Goal: Task Accomplishment & Management: Use online tool/utility

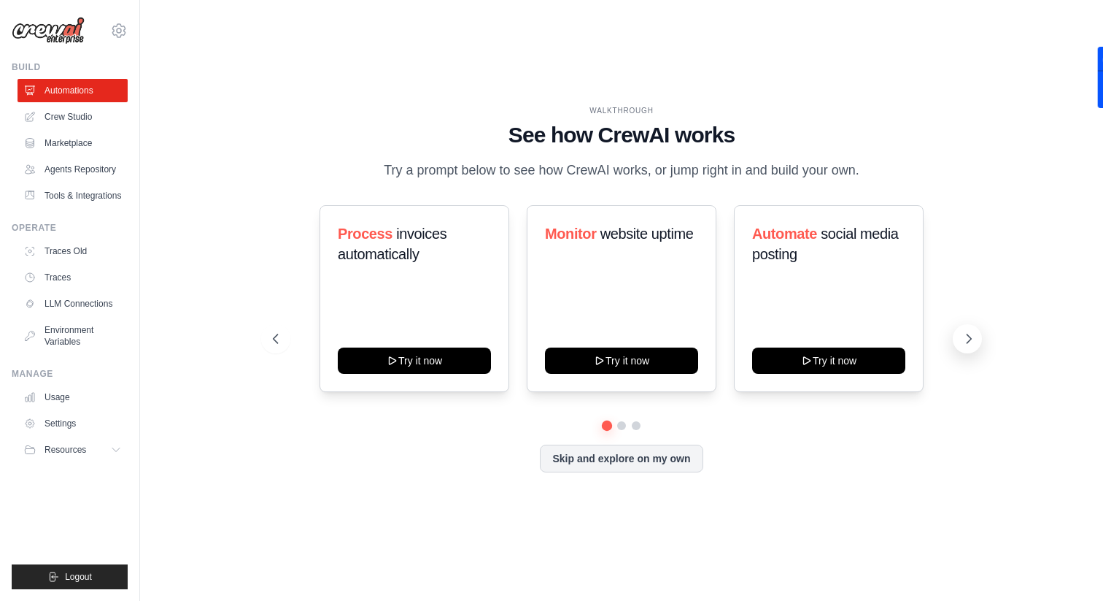
click at [969, 333] on icon at bounding box center [969, 338] width 15 height 15
click at [652, 463] on button "Skip and explore on my own" at bounding box center [621, 457] width 163 height 28
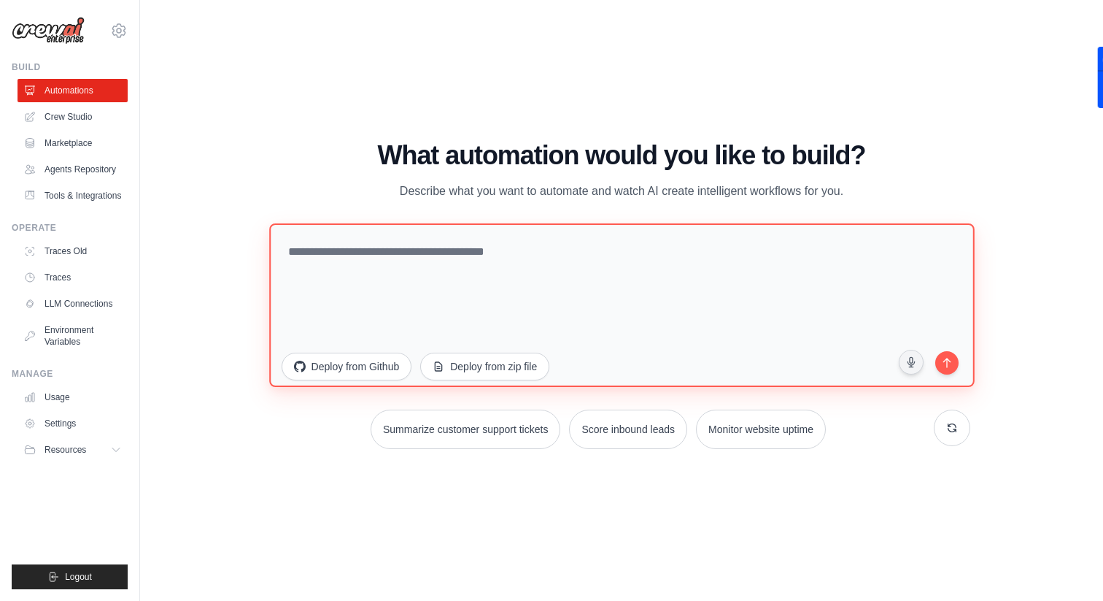
click at [597, 282] on textarea at bounding box center [621, 304] width 705 height 163
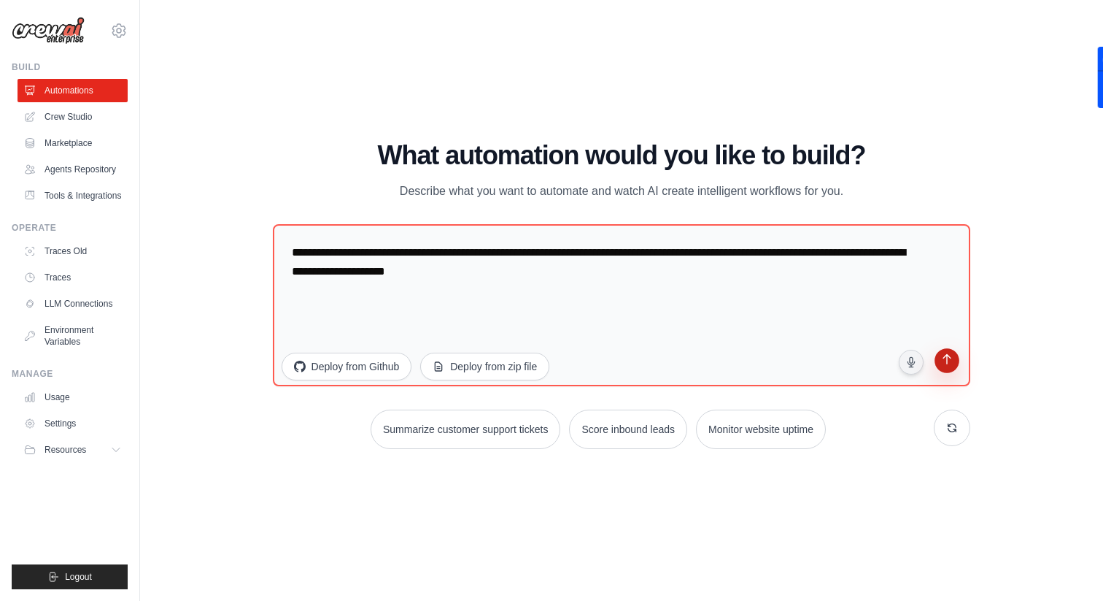
click at [947, 353] on icon "submit" at bounding box center [948, 360] width 14 height 14
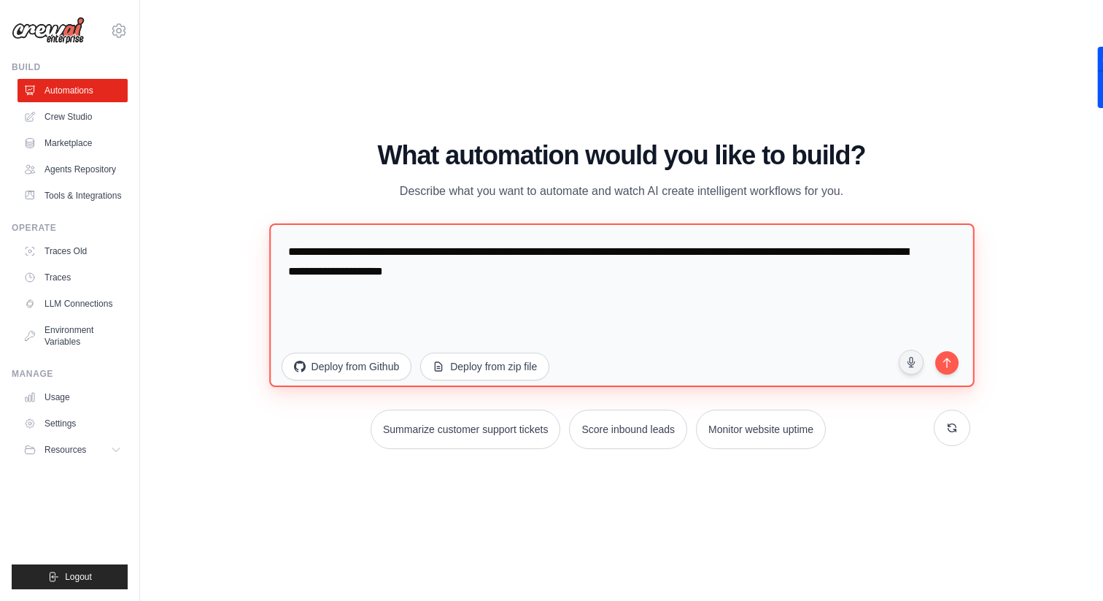
click at [625, 263] on textarea "**********" at bounding box center [621, 304] width 705 height 163
type textarea "**********"
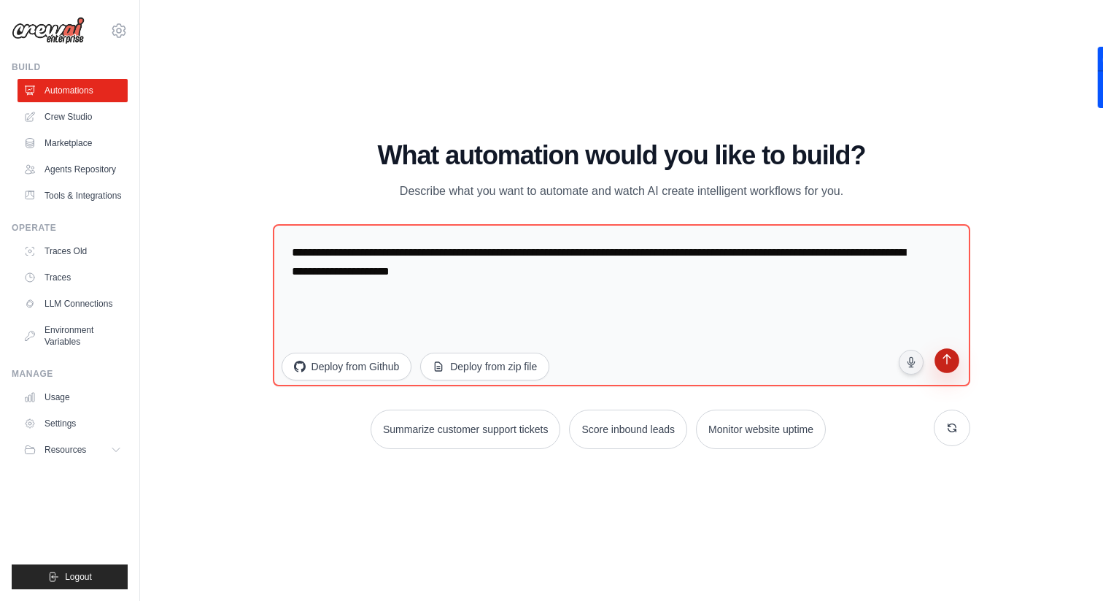
click at [946, 367] on icon "submit" at bounding box center [948, 361] width 14 height 14
click at [85, 118] on link "Crew Studio" at bounding box center [74, 116] width 110 height 23
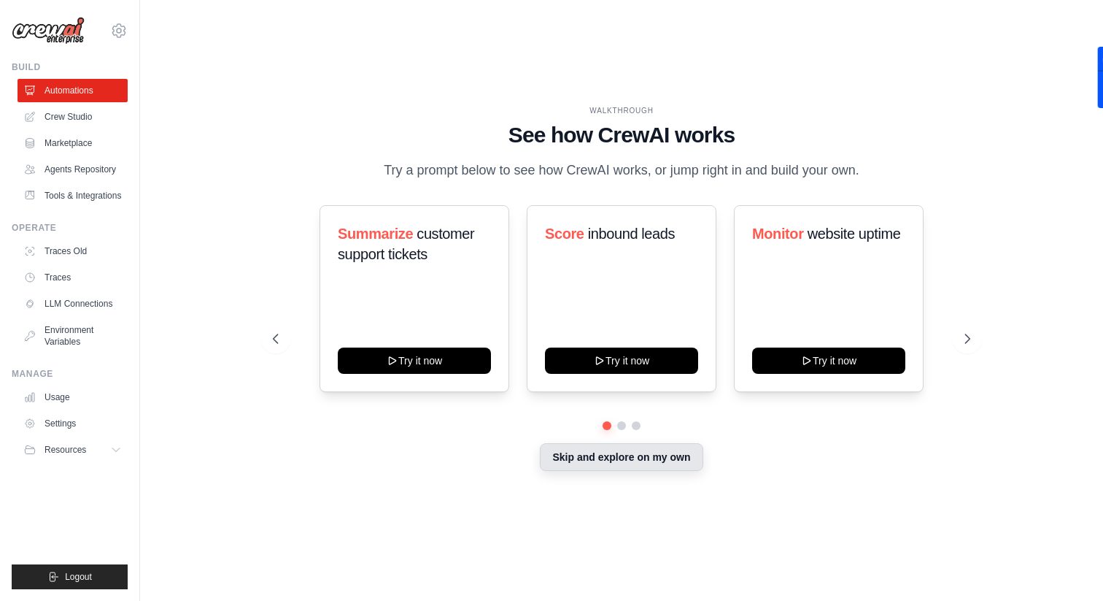
click at [621, 455] on button "Skip and explore on my own" at bounding box center [621, 457] width 163 height 28
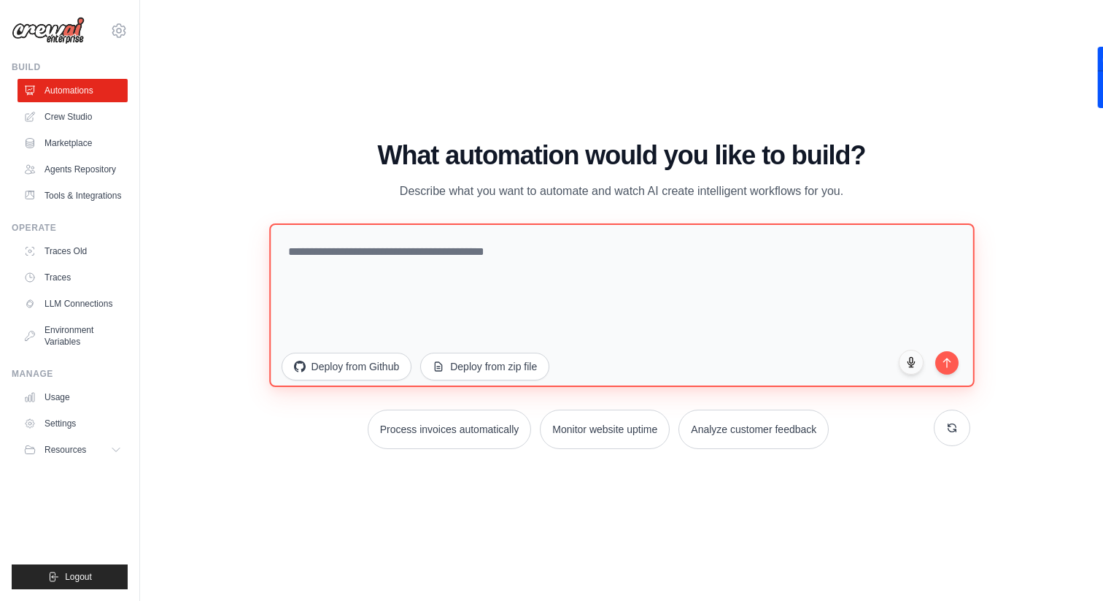
click at [367, 271] on textarea at bounding box center [621, 304] width 705 height 163
paste textarea "**********"
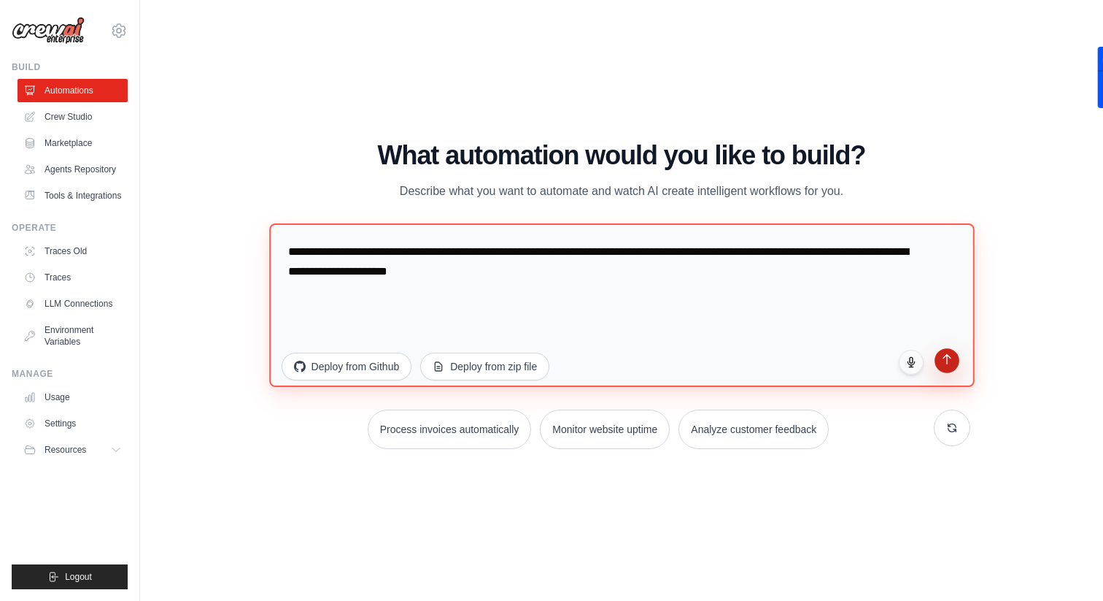
type textarea "**********"
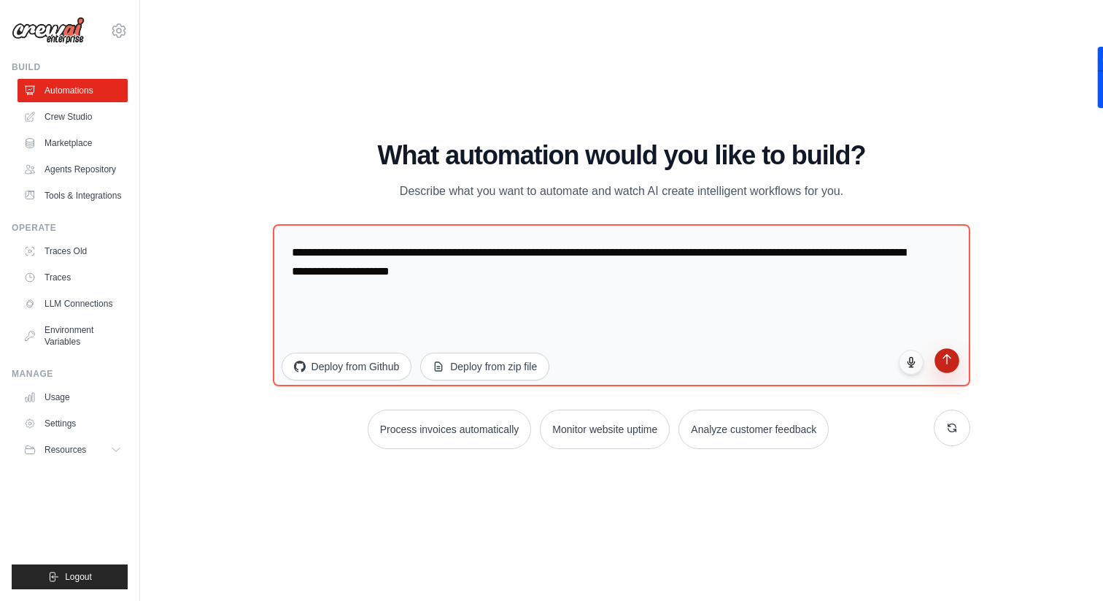
click at [946, 360] on icon "submit" at bounding box center [947, 358] width 12 height 12
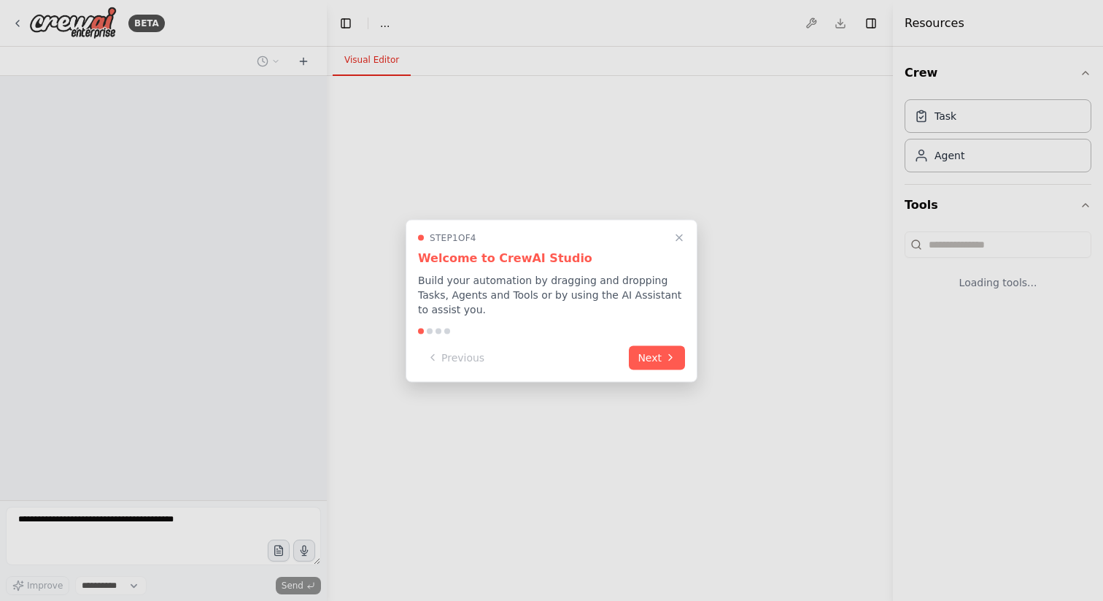
select select "****"
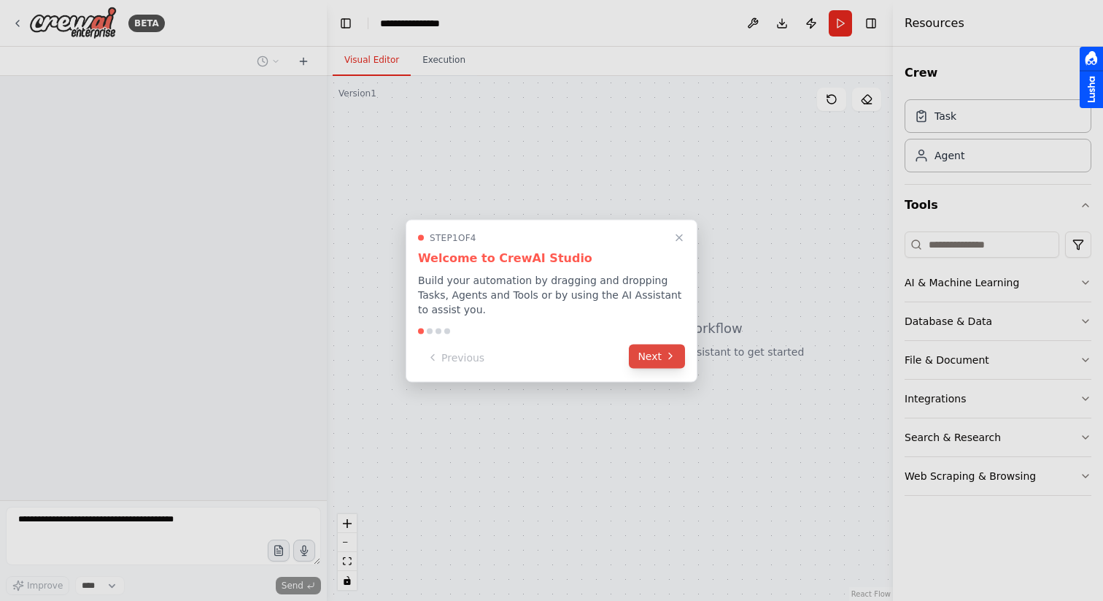
click at [661, 354] on button "Next" at bounding box center [657, 356] width 56 height 24
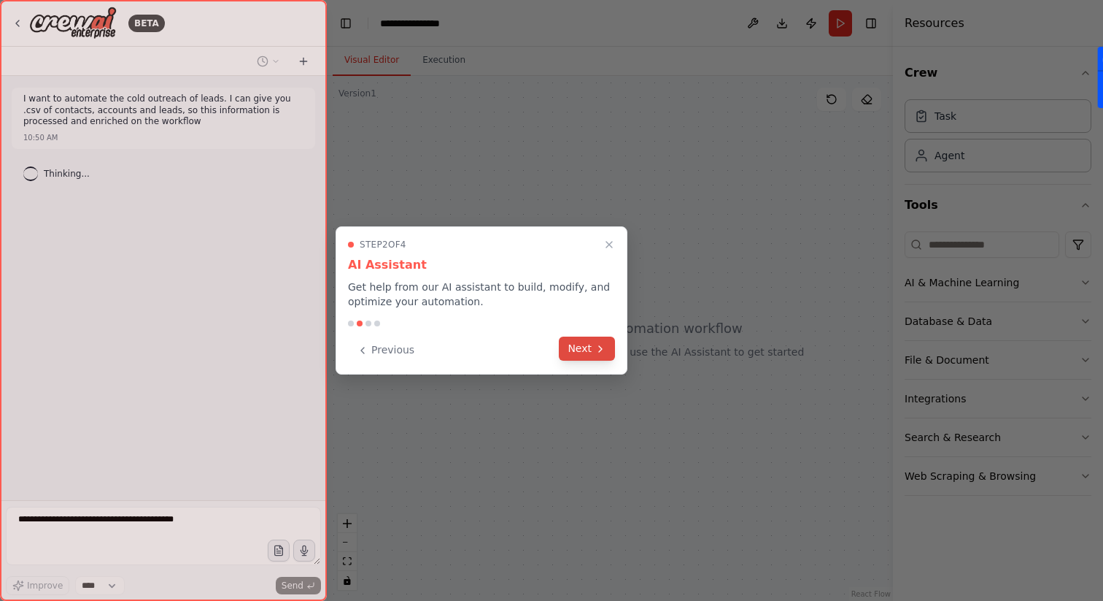
click at [589, 351] on button "Next" at bounding box center [587, 348] width 56 height 24
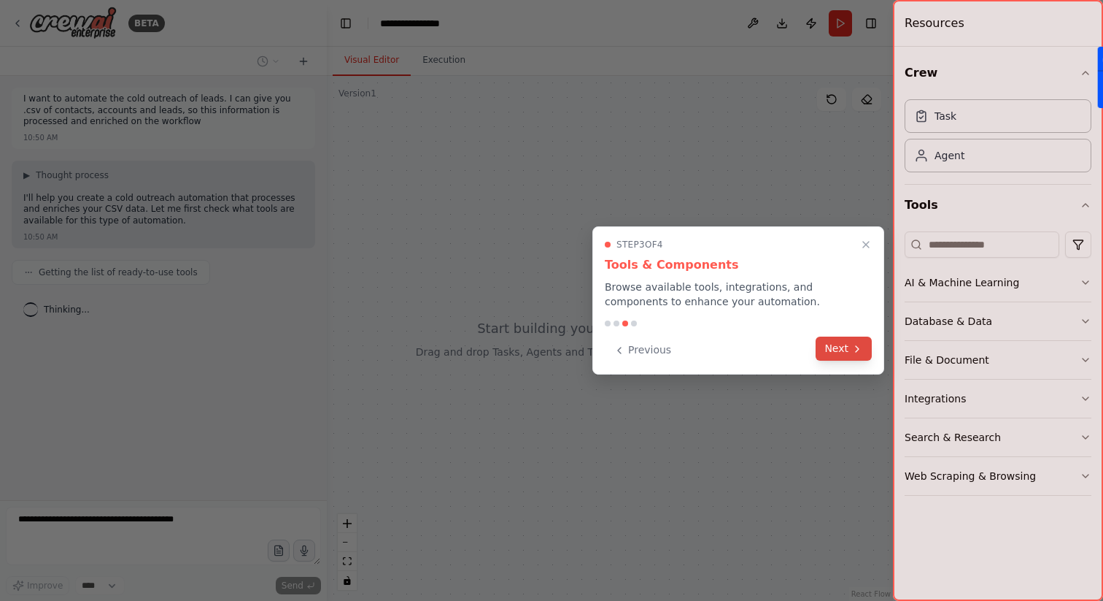
click at [842, 348] on button "Next" at bounding box center [844, 348] width 56 height 24
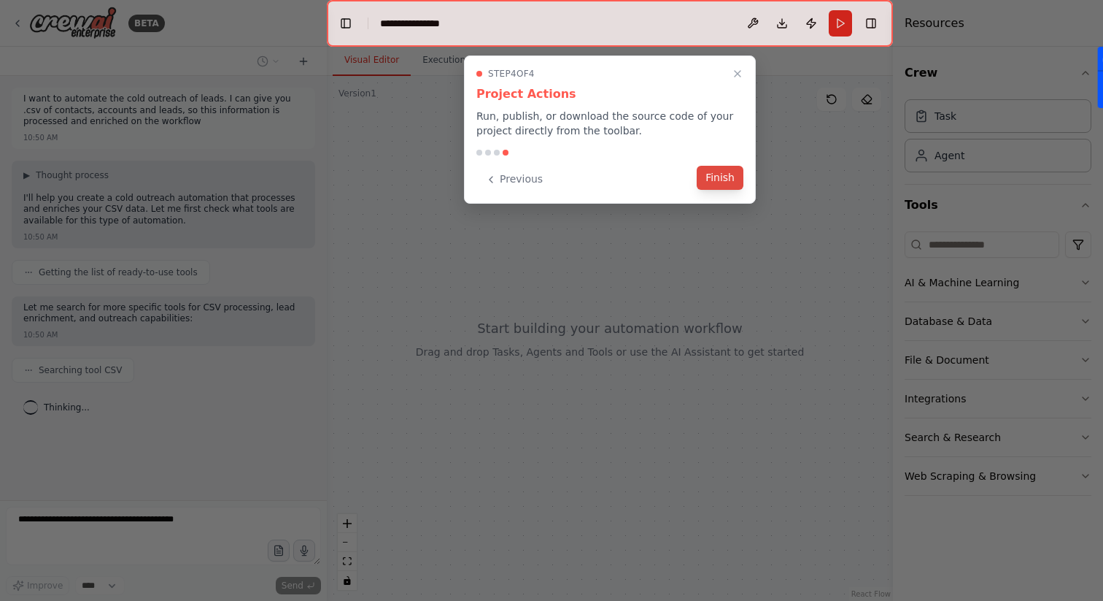
click at [728, 177] on button "Finish" at bounding box center [720, 178] width 47 height 24
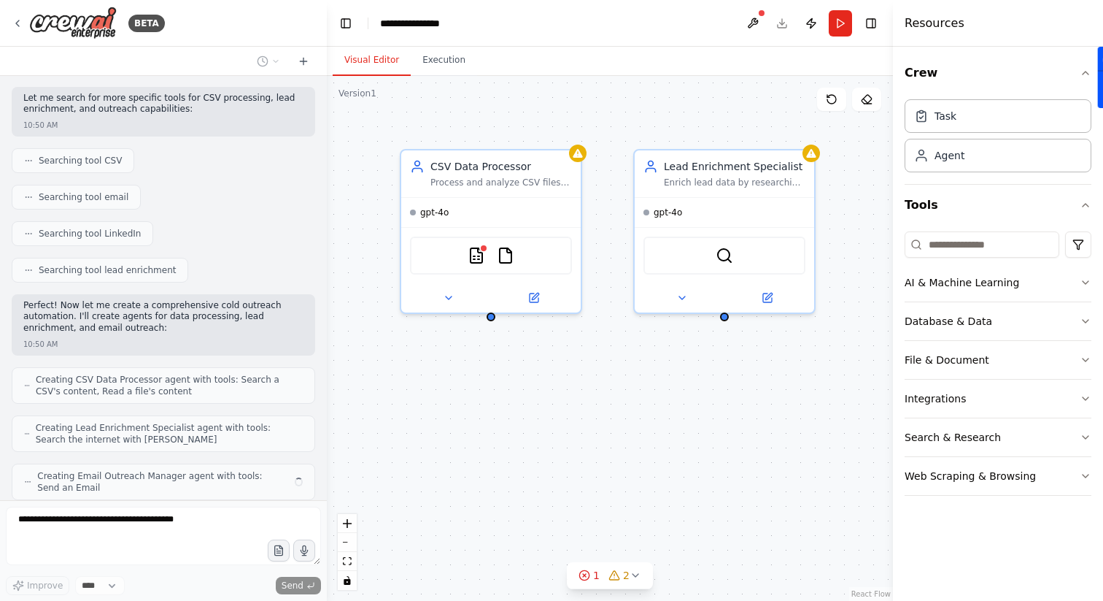
scroll to position [258, 0]
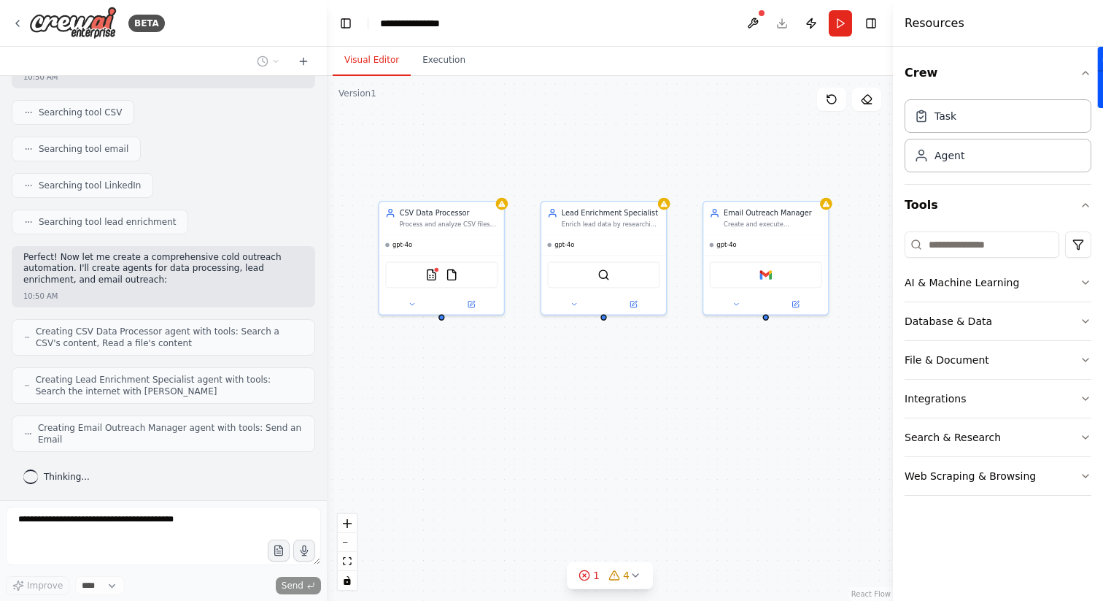
drag, startPoint x: 714, startPoint y: 332, endPoint x: 622, endPoint y: 331, distance: 92.7
click at [622, 331] on div "CSV Data Processor Process and analyze CSV files containing contacts, accounts,…" at bounding box center [610, 338] width 566 height 525
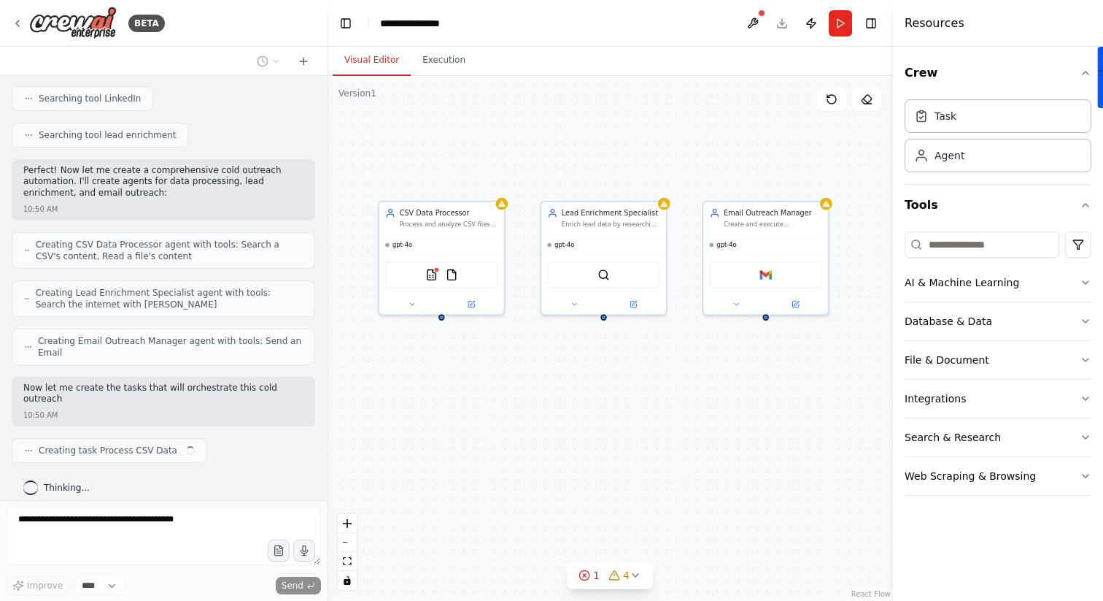
scroll to position [355, 0]
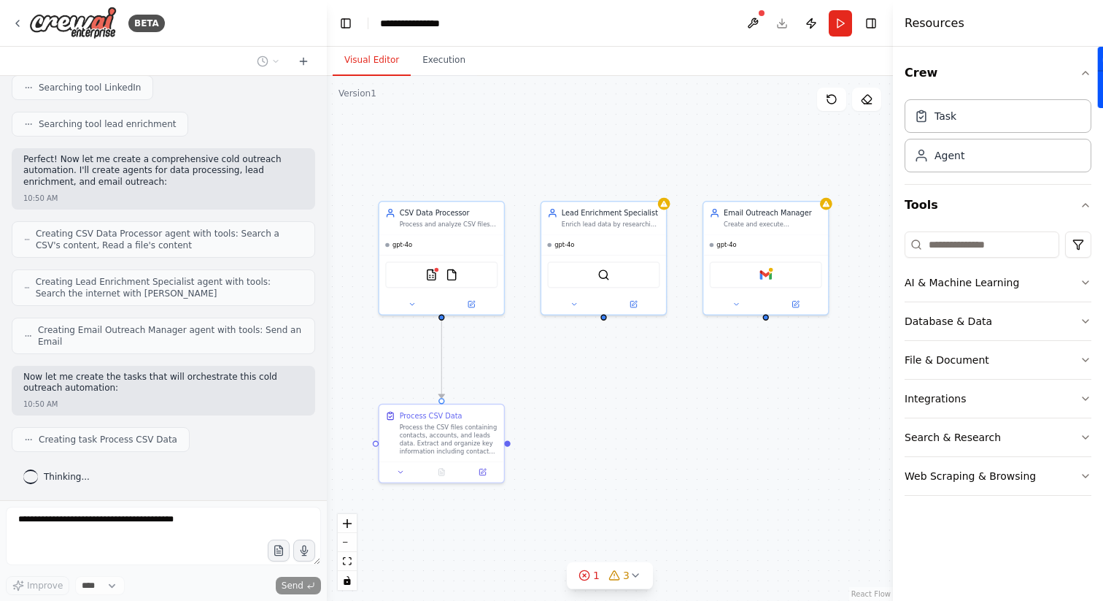
click at [256, 326] on span "Creating Email Outreach Manager agent with tools: Send an Email" at bounding box center [170, 335] width 265 height 23
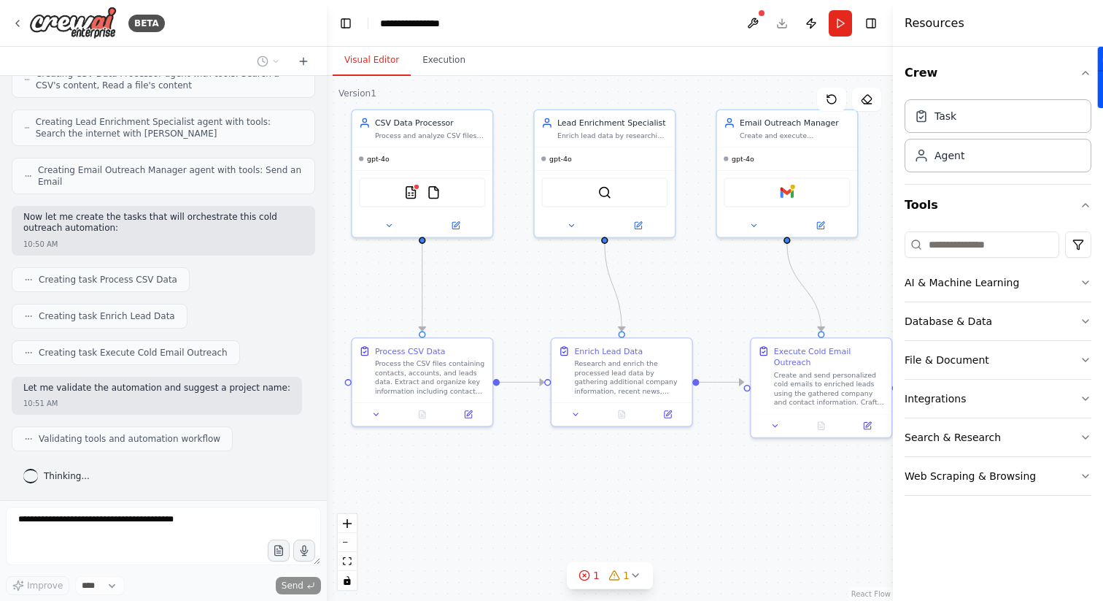
scroll to position [552, 0]
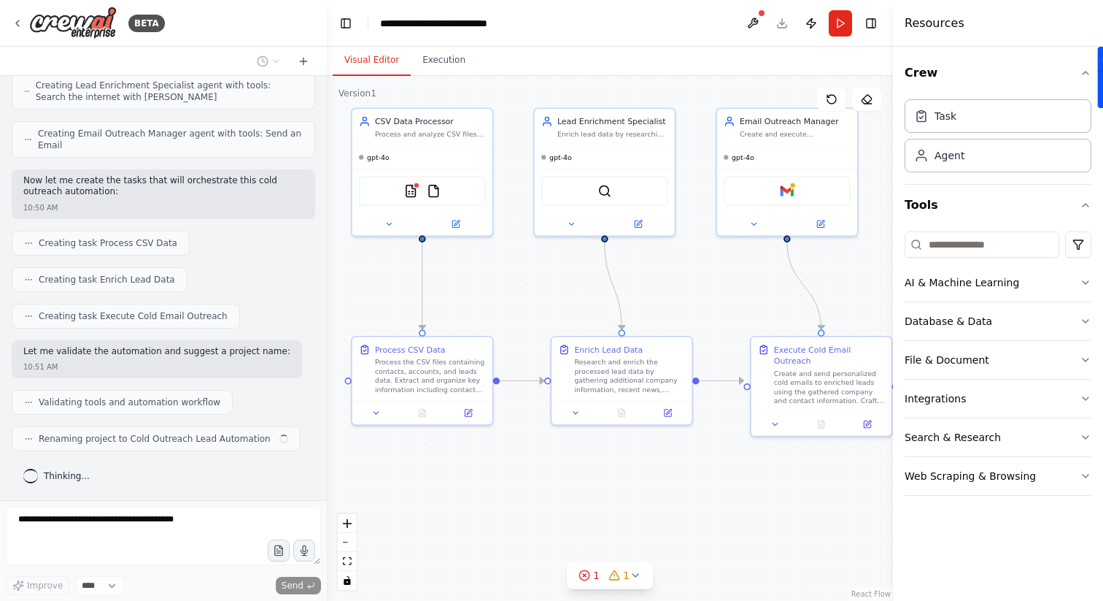
drag, startPoint x: 713, startPoint y: 371, endPoint x: 713, endPoint y: 280, distance: 91.2
click at [713, 280] on div ".deletable-edge-delete-btn { width: 20px; height: 20px; border: 0px solid #ffff…" at bounding box center [610, 338] width 566 height 525
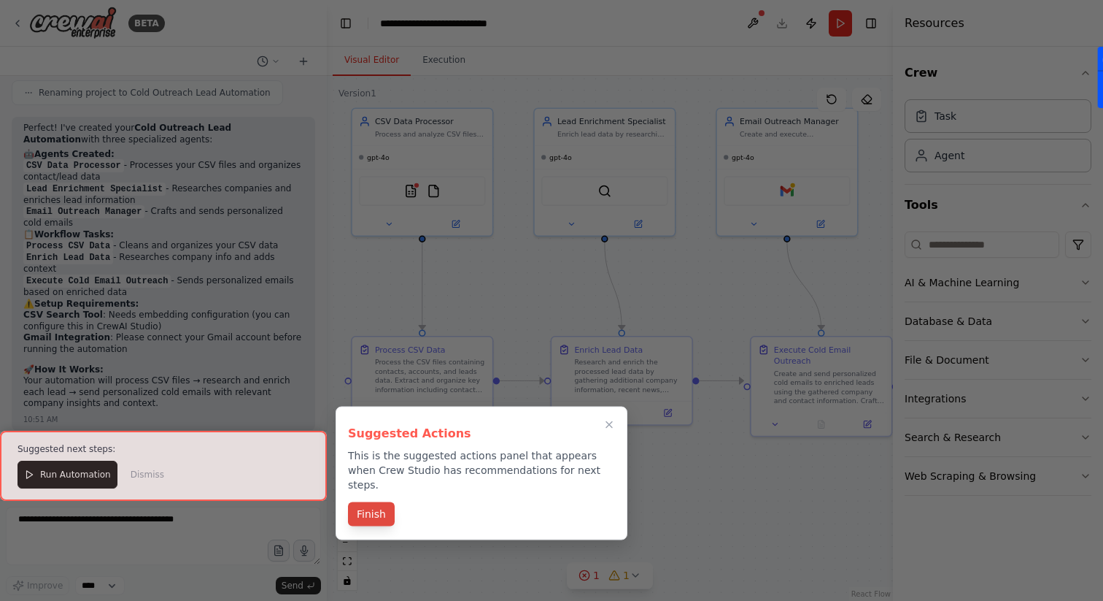
click at [377, 502] on button "Finish" at bounding box center [371, 514] width 47 height 24
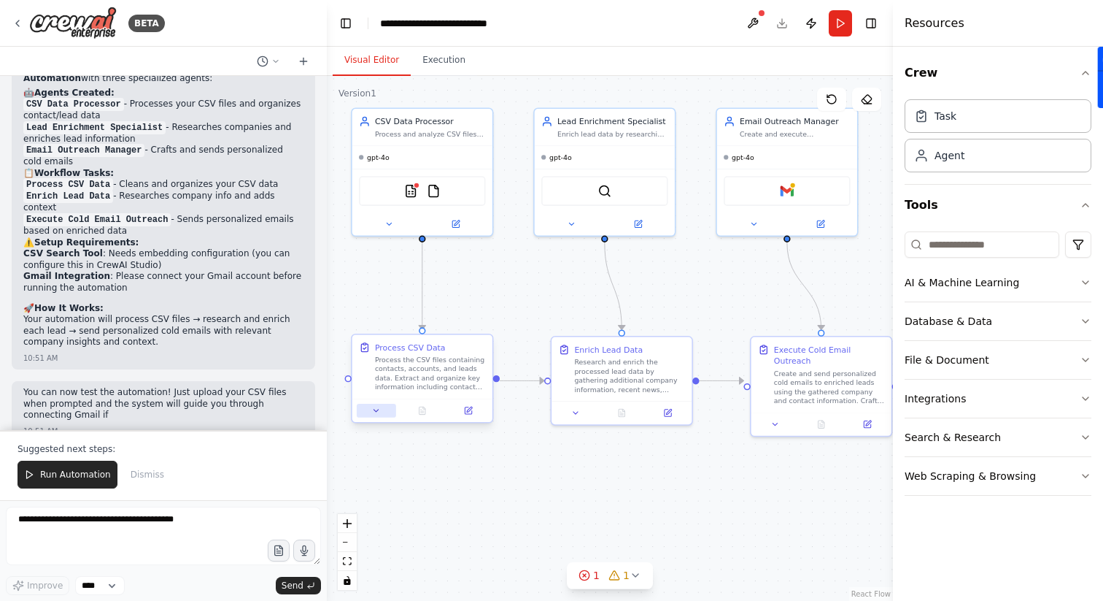
scroll to position [970, 0]
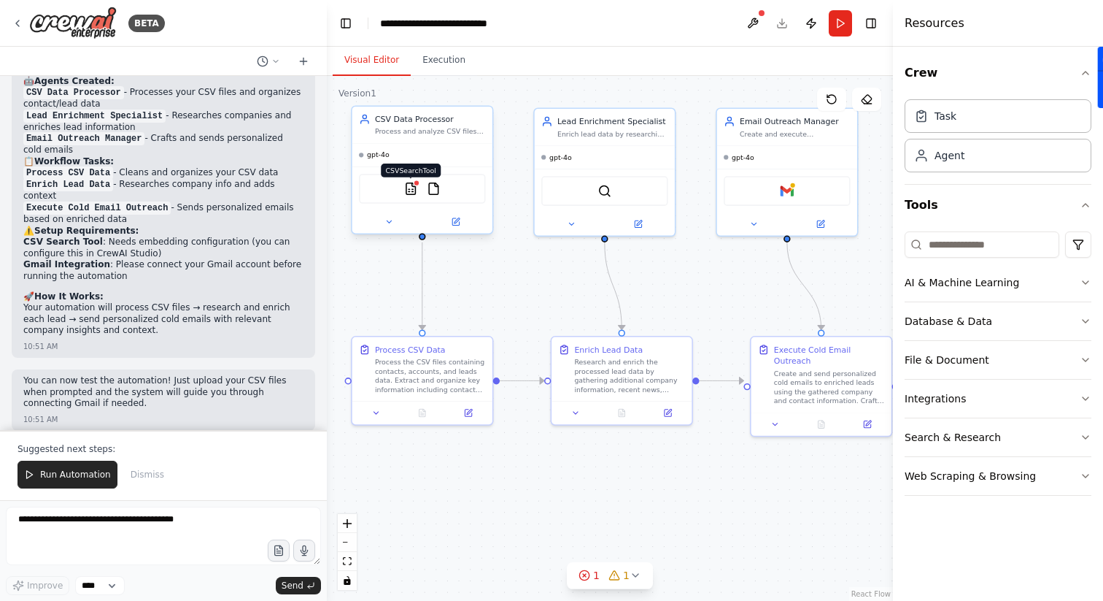
click at [415, 193] on img at bounding box center [411, 189] width 14 height 14
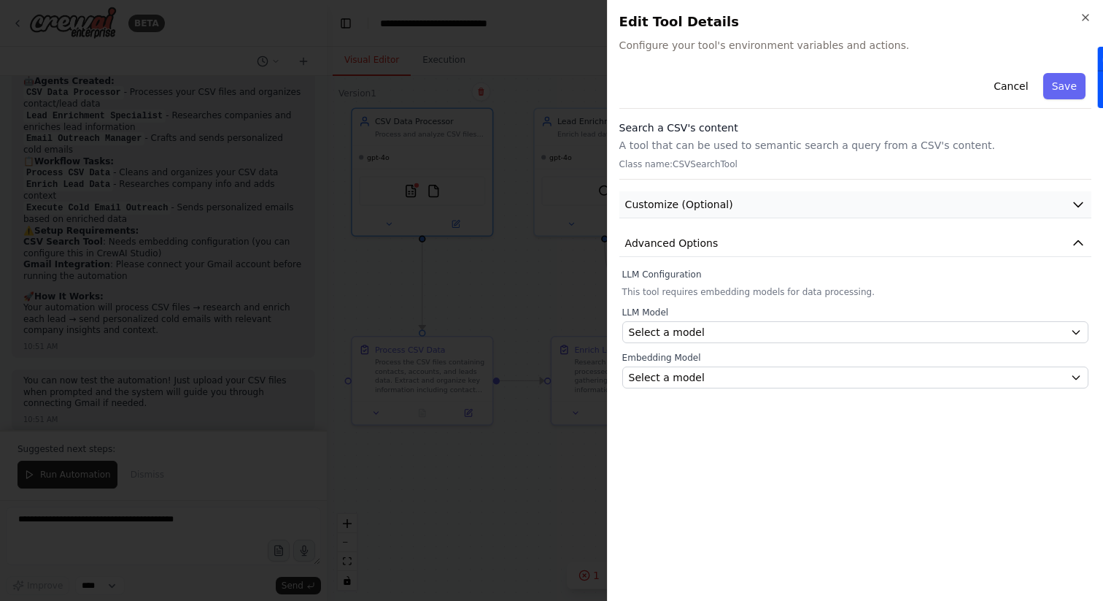
click at [850, 210] on button "Customize (Optional)" at bounding box center [855, 204] width 472 height 27
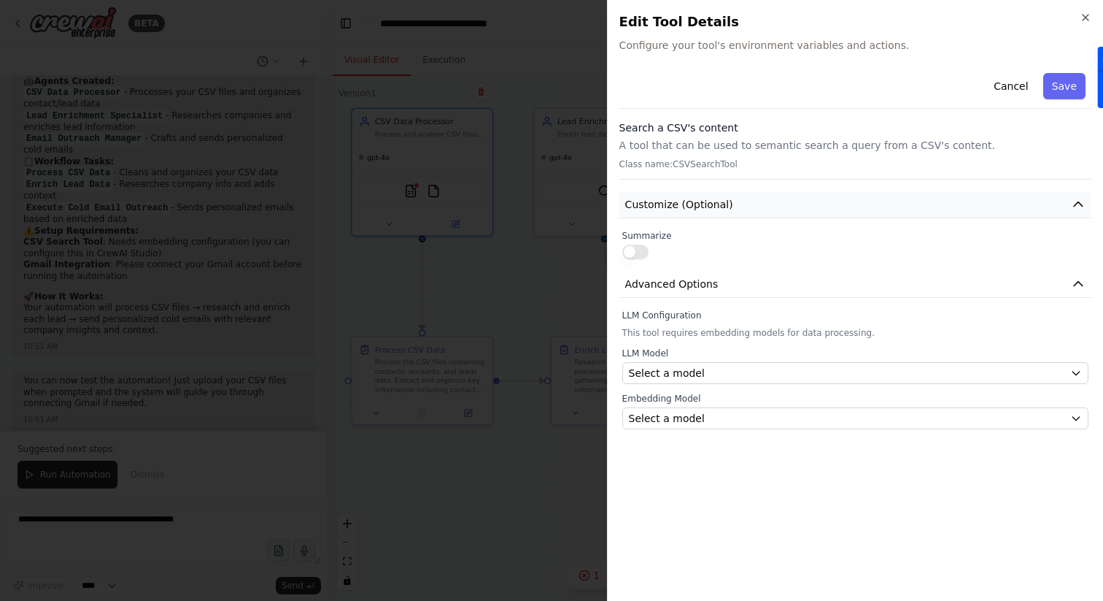
click at [850, 210] on button "Customize (Optional)" at bounding box center [855, 204] width 472 height 27
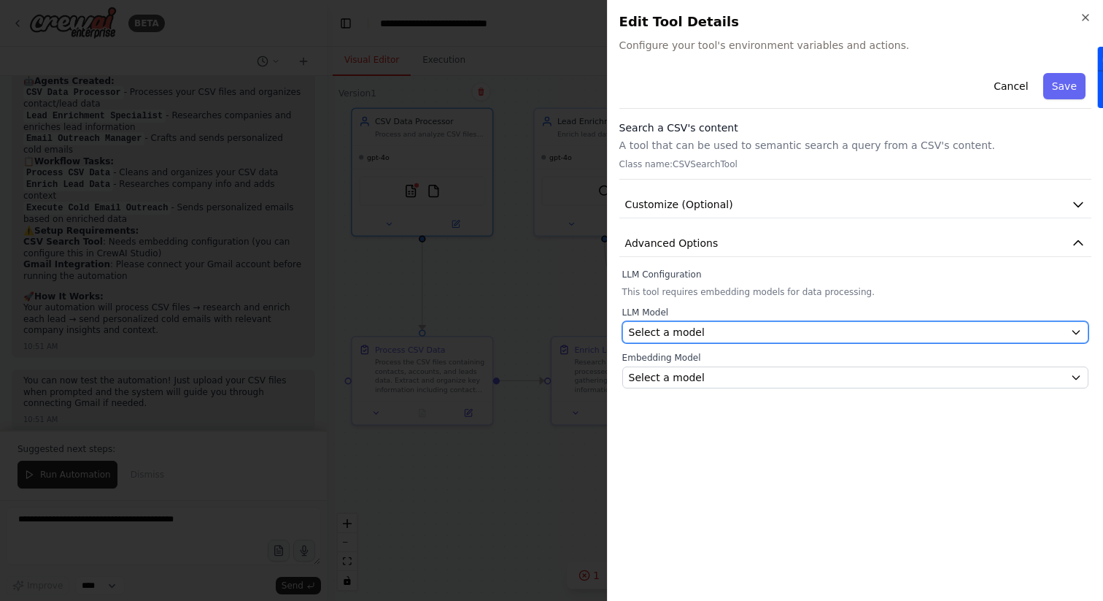
click at [906, 336] on div "Select a model" at bounding box center [847, 332] width 436 height 15
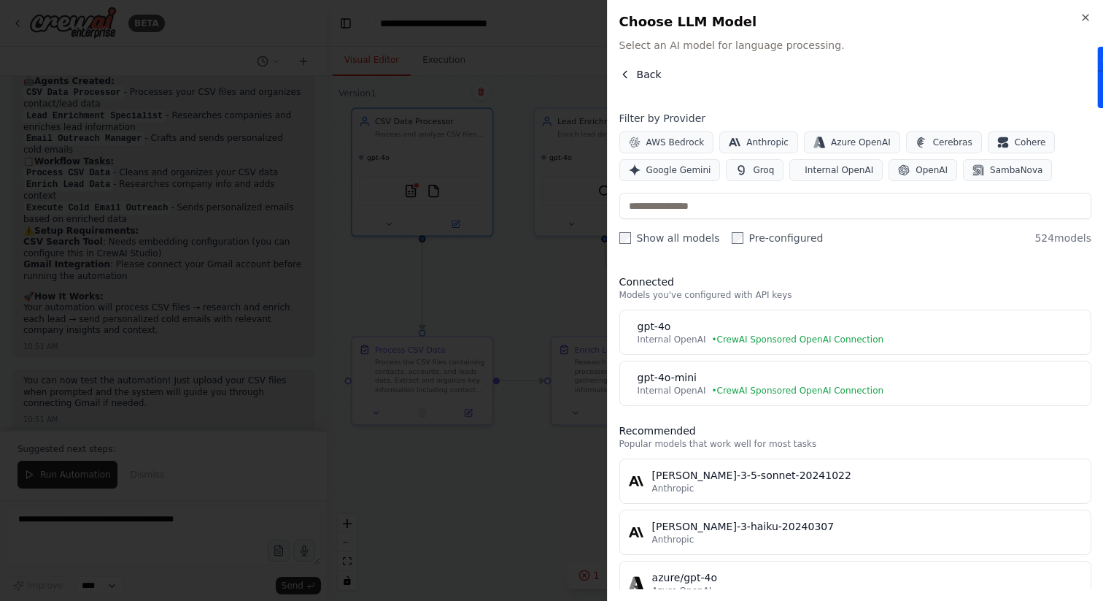
click at [630, 69] on icon "button" at bounding box center [625, 75] width 12 height 12
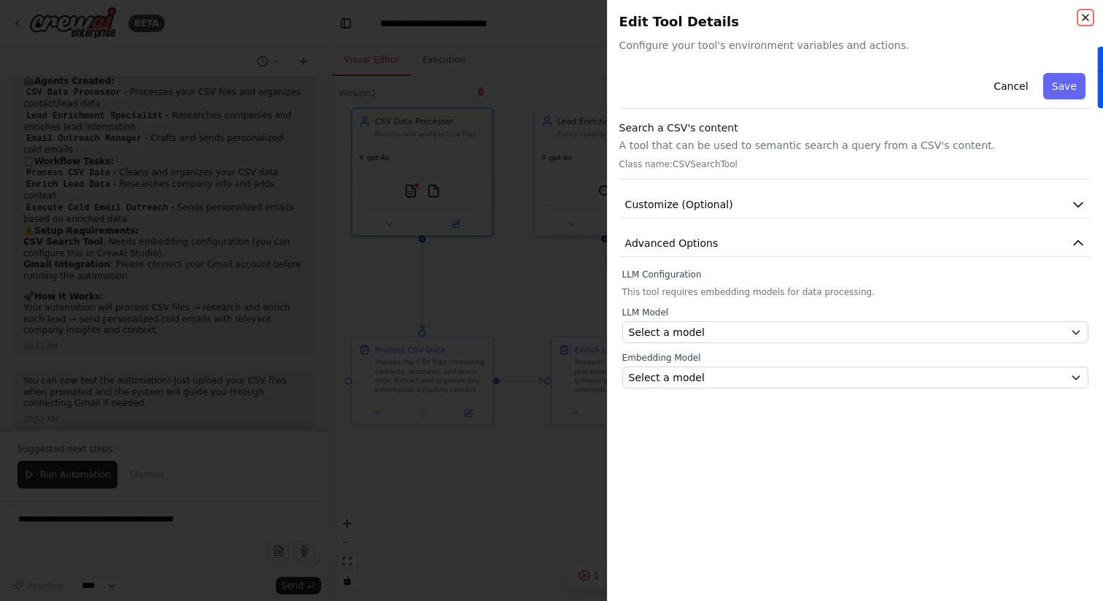
click at [1089, 16] on icon "button" at bounding box center [1086, 18] width 12 height 12
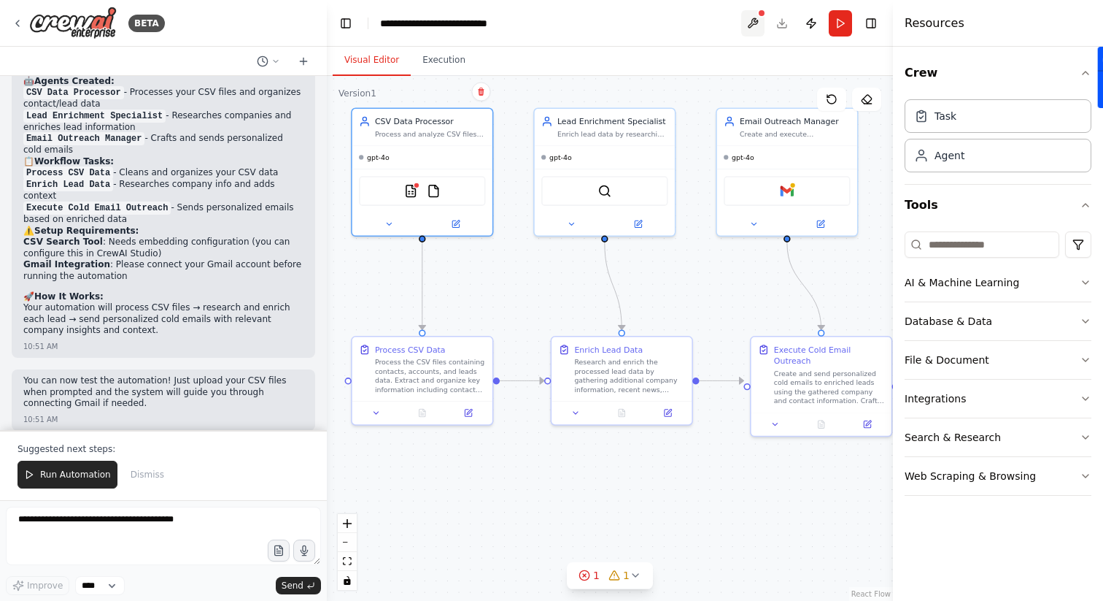
click at [754, 23] on button at bounding box center [752, 23] width 23 height 26
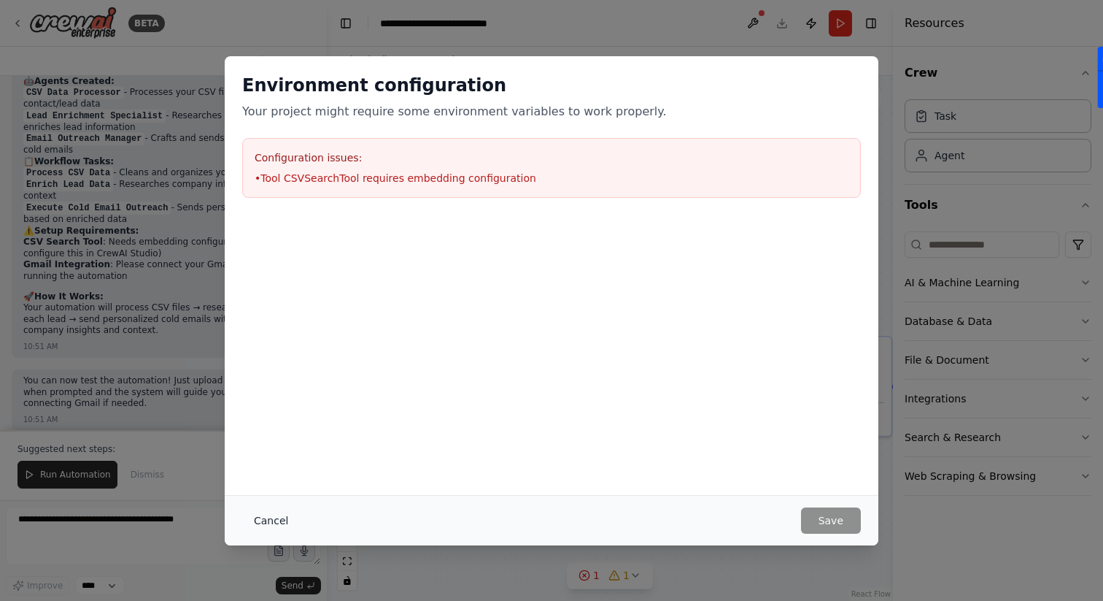
click at [271, 518] on button "Cancel" at bounding box center [271, 520] width 58 height 26
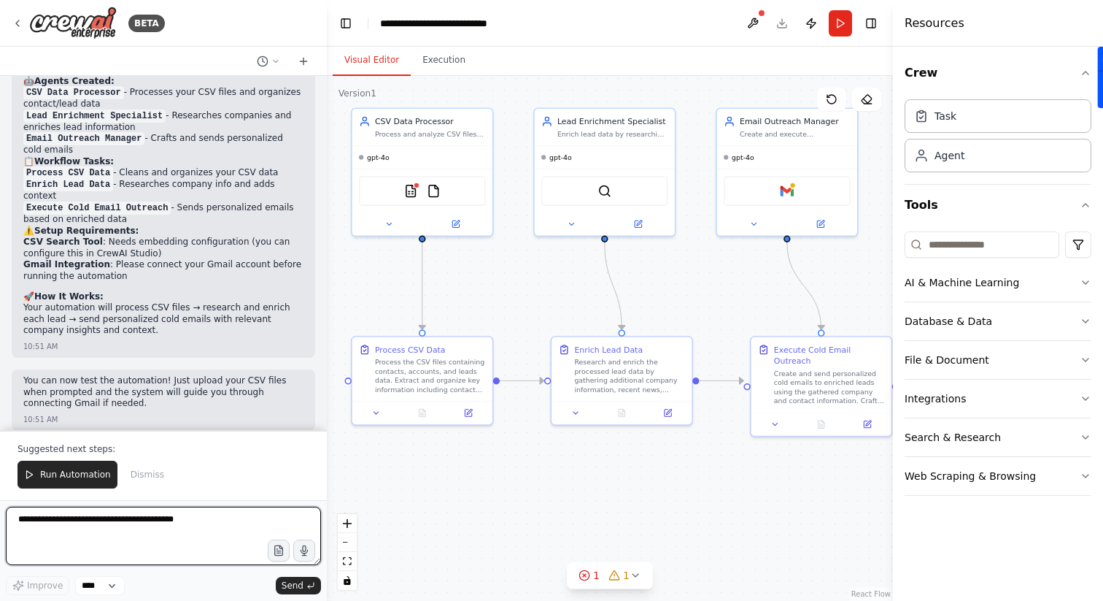
click at [147, 517] on textarea at bounding box center [163, 535] width 315 height 58
type textarea "**********"
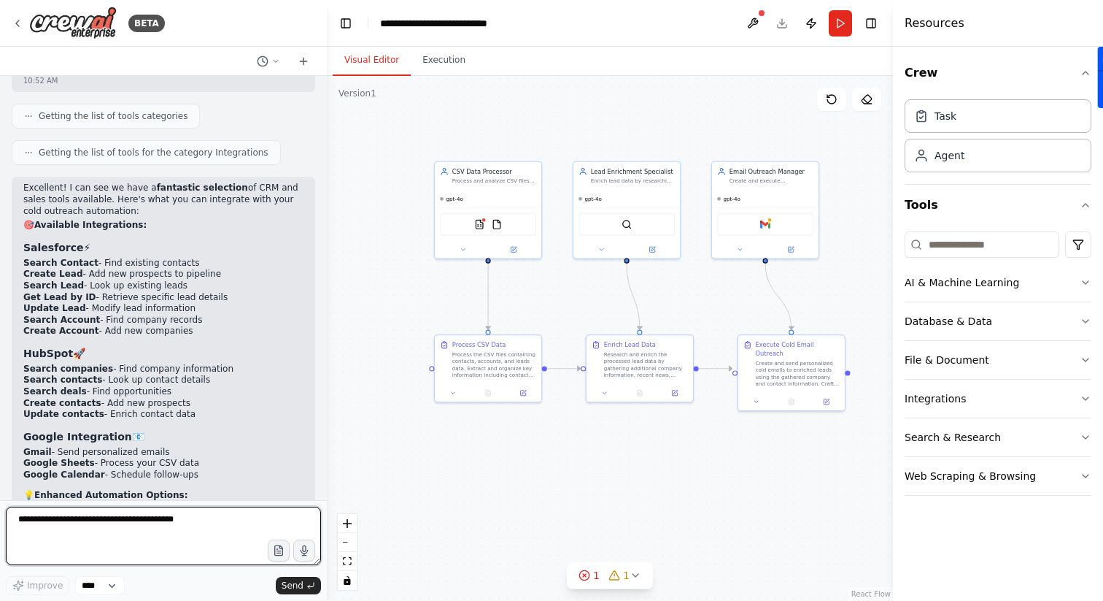
scroll to position [1779, 0]
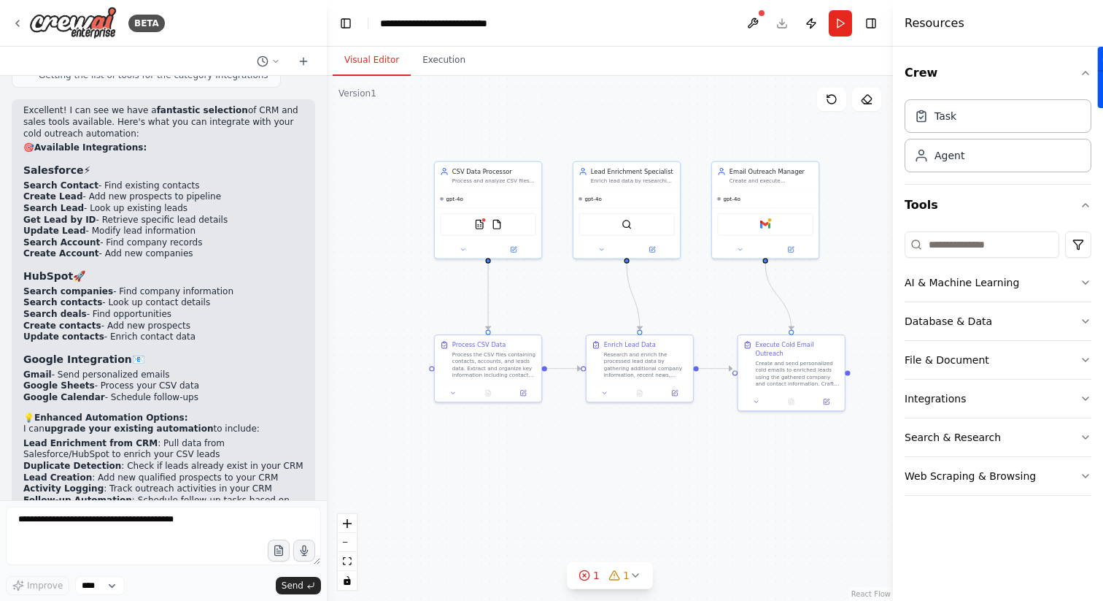
click at [356, 104] on div ".deletable-edge-delete-btn { width: 20px; height: 20px; border: 0px solid #ffff…" at bounding box center [610, 338] width 566 height 525
click at [363, 97] on div "Version 1" at bounding box center [358, 94] width 38 height 12
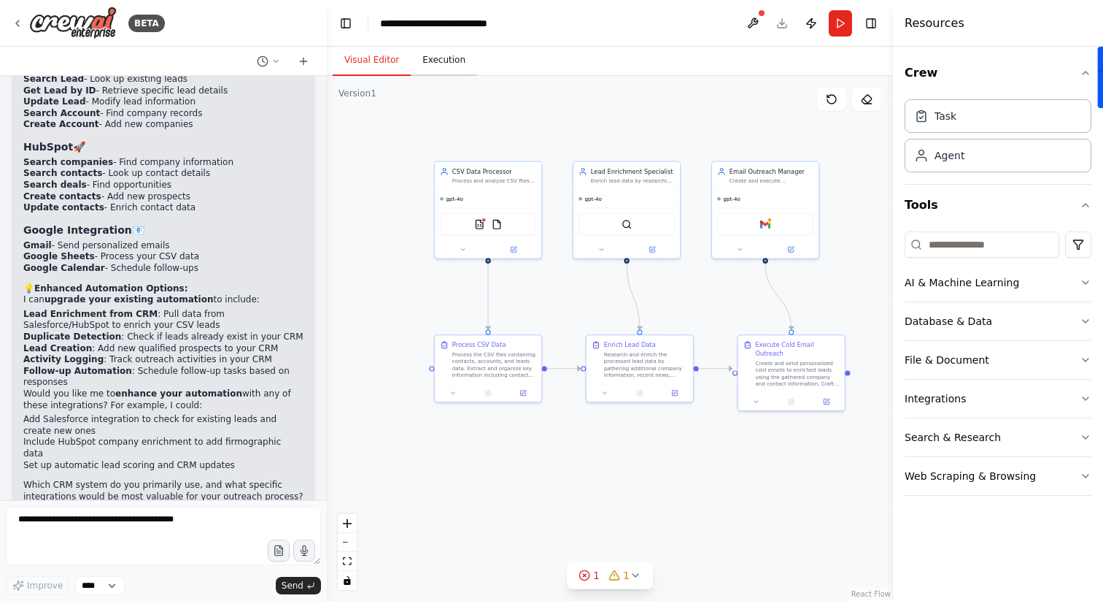
click at [452, 60] on button "Execution" at bounding box center [444, 60] width 66 height 31
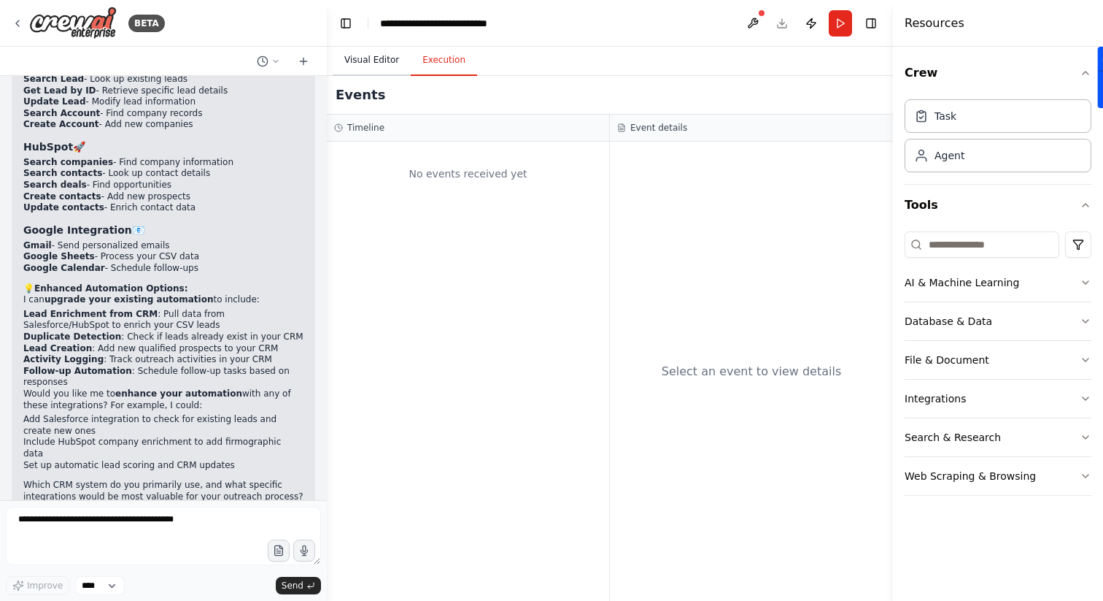
click at [366, 58] on button "Visual Editor" at bounding box center [372, 60] width 78 height 31
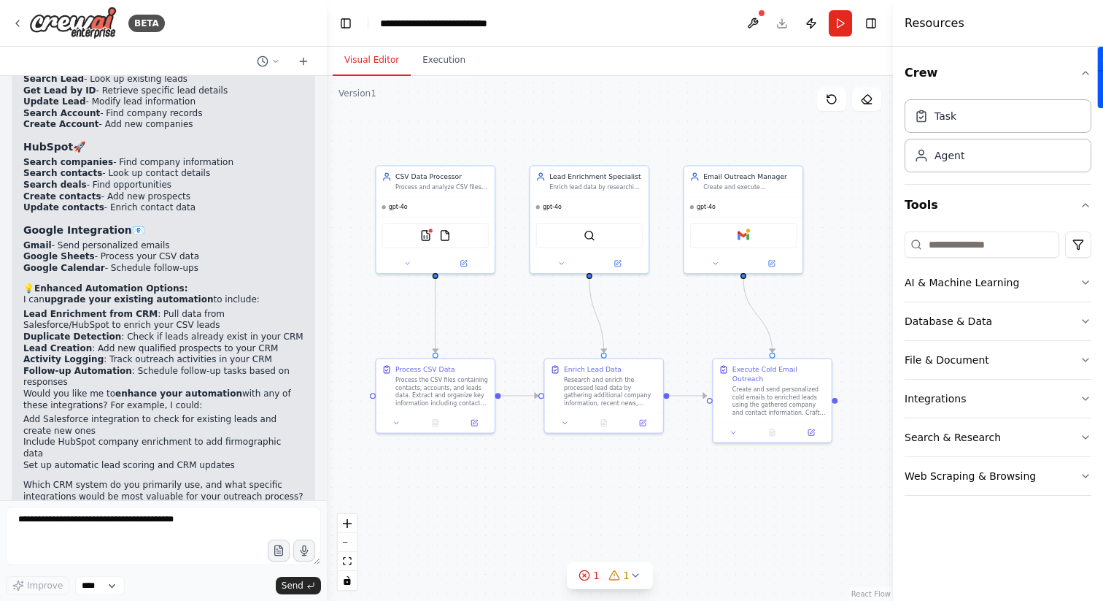
drag, startPoint x: 568, startPoint y: 291, endPoint x: 522, endPoint y: 309, distance: 49.2
click at [522, 309] on div ".deletable-edge-delete-btn { width: 20px; height: 20px; border: 0px solid #ffff…" at bounding box center [610, 338] width 566 height 525
click at [606, 573] on div "1 1" at bounding box center [604, 575] width 51 height 15
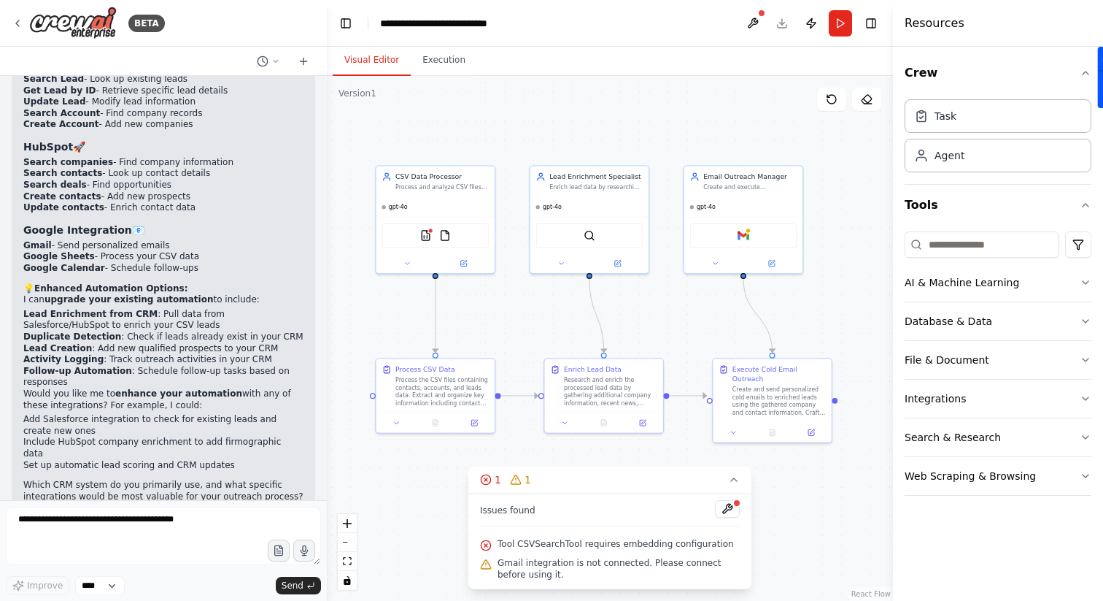
click at [764, 543] on div ".deletable-edge-delete-btn { width: 20px; height: 20px; border: 0px solid #ffff…" at bounding box center [610, 338] width 566 height 525
click at [747, 240] on div "Gmail" at bounding box center [743, 233] width 107 height 25
click at [673, 143] on div ".deletable-edge-delete-btn { width: 20px; height: 20px; border: 0px solid #ffff…" at bounding box center [610, 338] width 566 height 525
click at [560, 113] on div ".deletable-edge-delete-btn { width: 20px; height: 20px; border: 0px solid #ffff…" at bounding box center [610, 338] width 566 height 525
click at [15, 18] on icon at bounding box center [18, 24] width 12 height 12
